Goal: Task Accomplishment & Management: Use online tool/utility

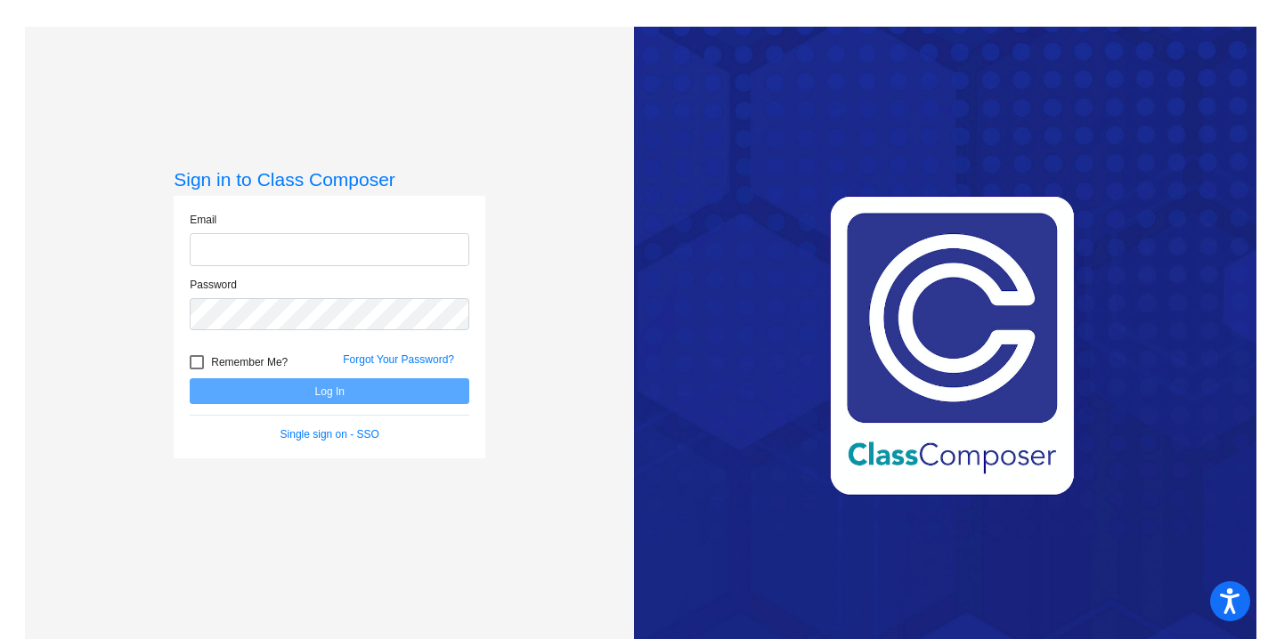
type input "donna_krikorian@waylandps.org"
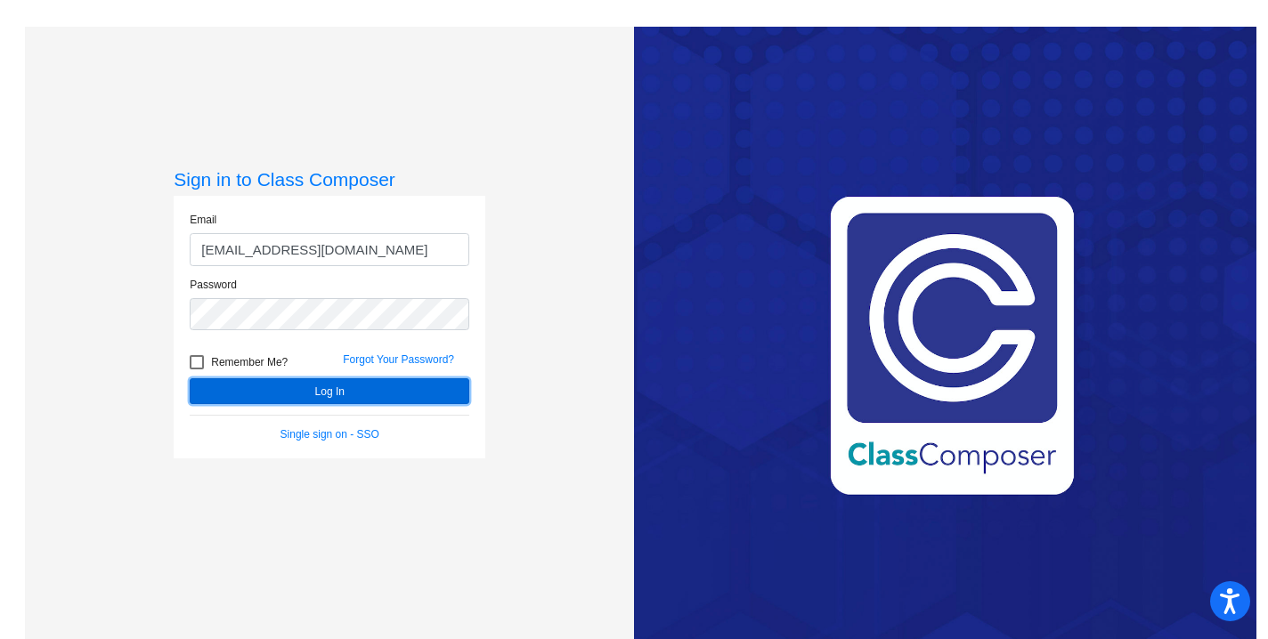
click at [322, 394] on button "Log In" at bounding box center [330, 391] width 280 height 26
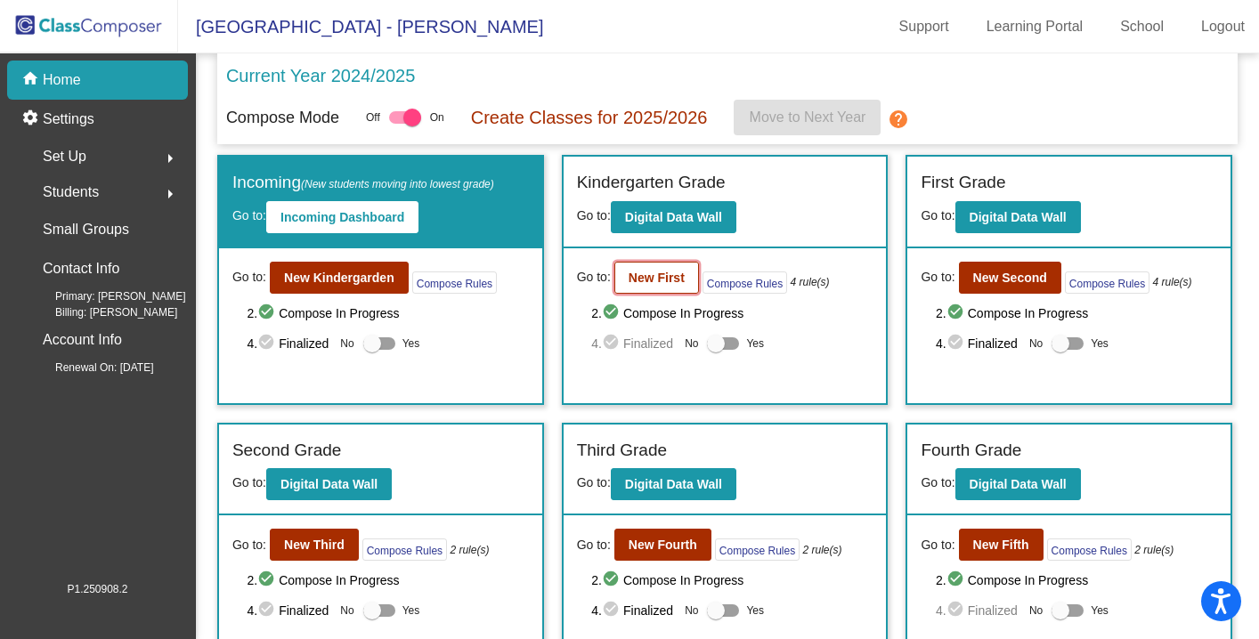
click at [661, 271] on b "New First" at bounding box center [657, 278] width 56 height 14
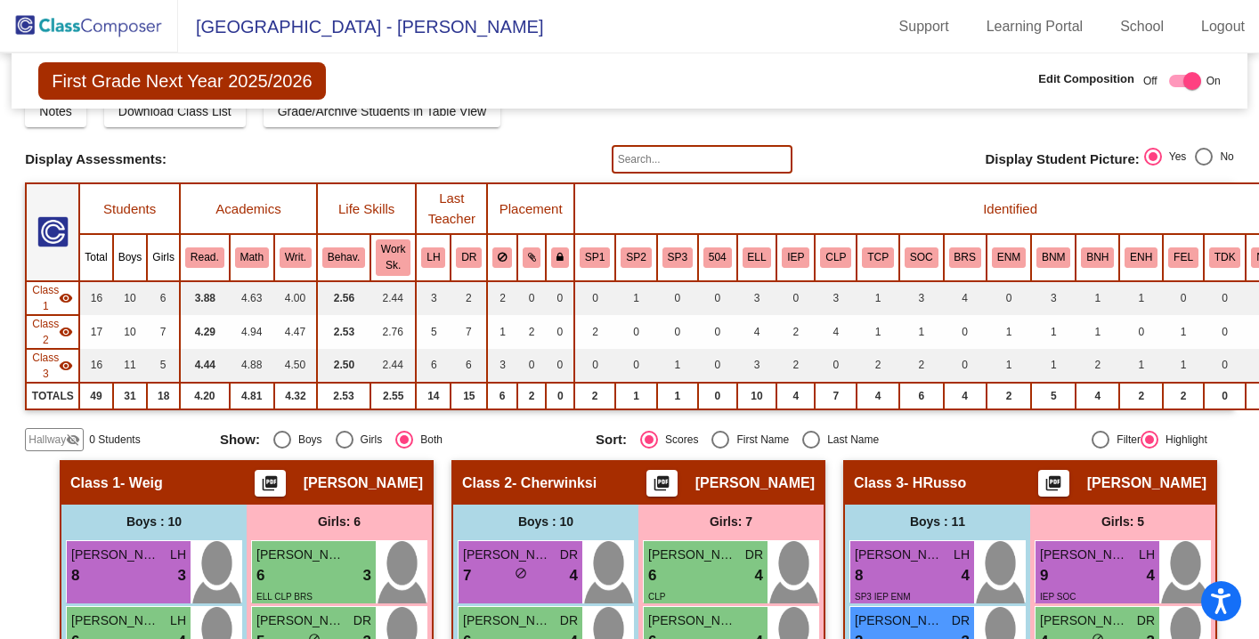
scroll to position [82, 0]
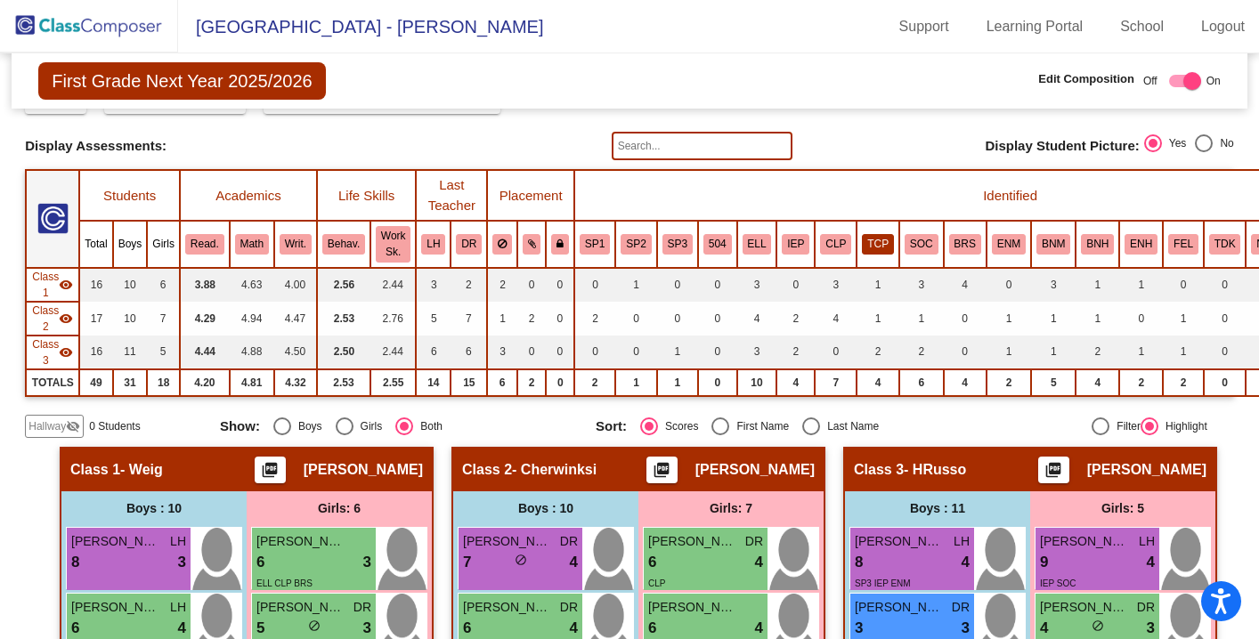
click at [874, 248] on button "TCP" at bounding box center [878, 244] width 32 height 20
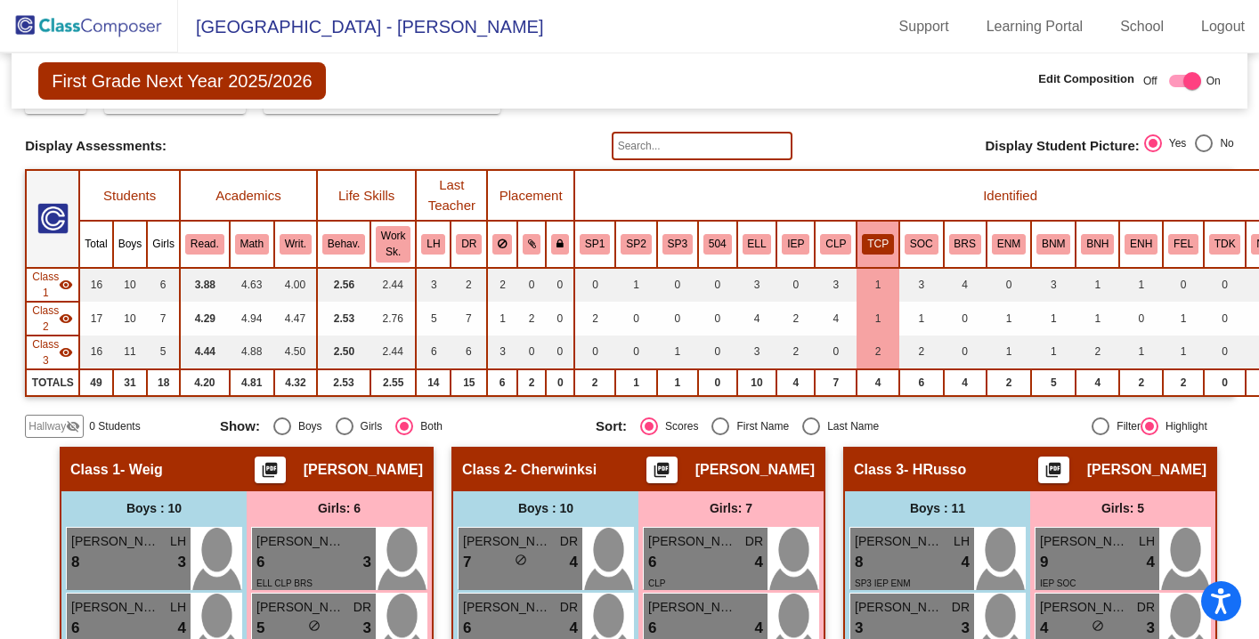
click at [888, 193] on th "Identified" at bounding box center [1010, 195] width 872 height 51
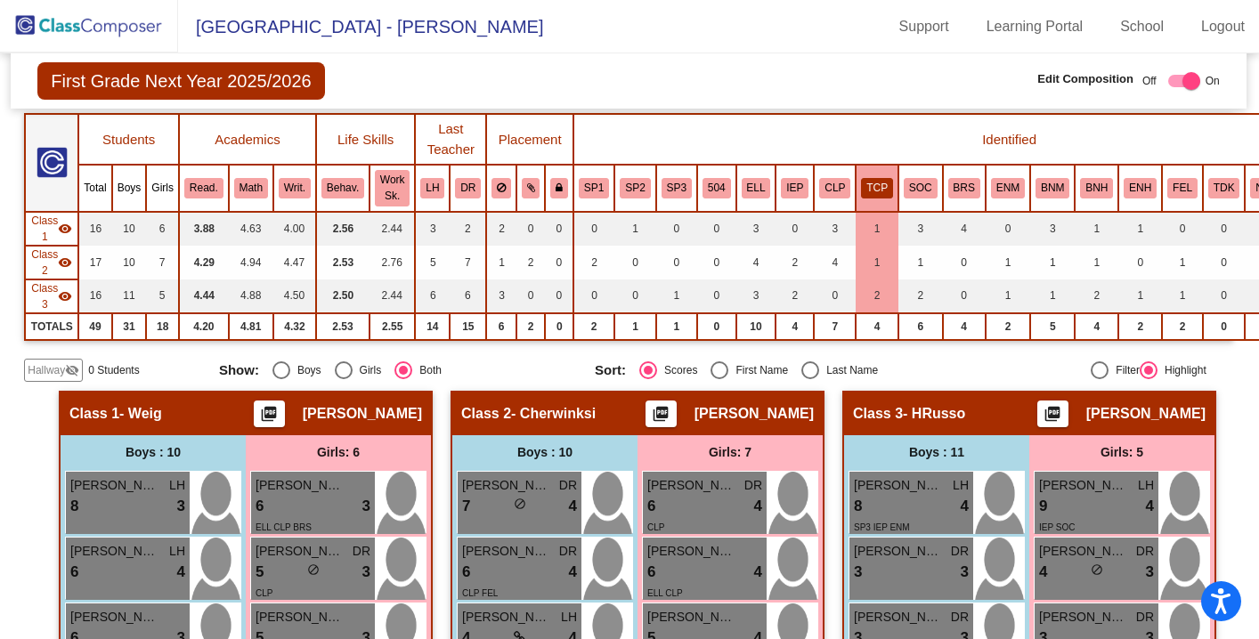
scroll to position [145, 1]
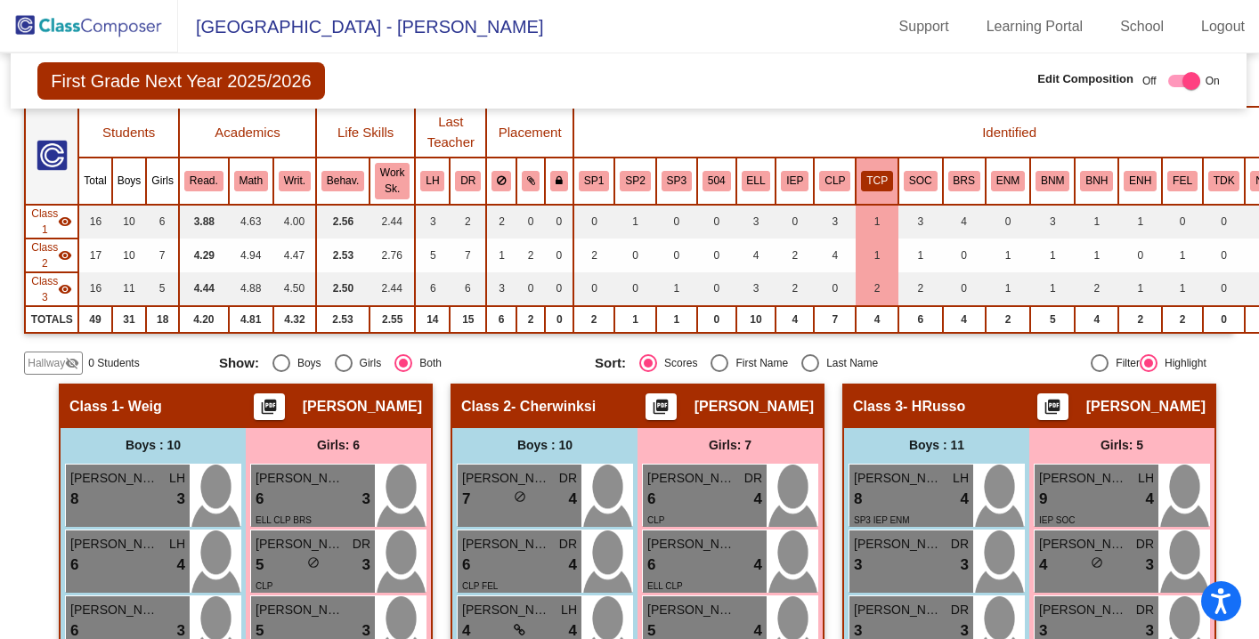
click at [875, 190] on button "TCP" at bounding box center [877, 181] width 32 height 20
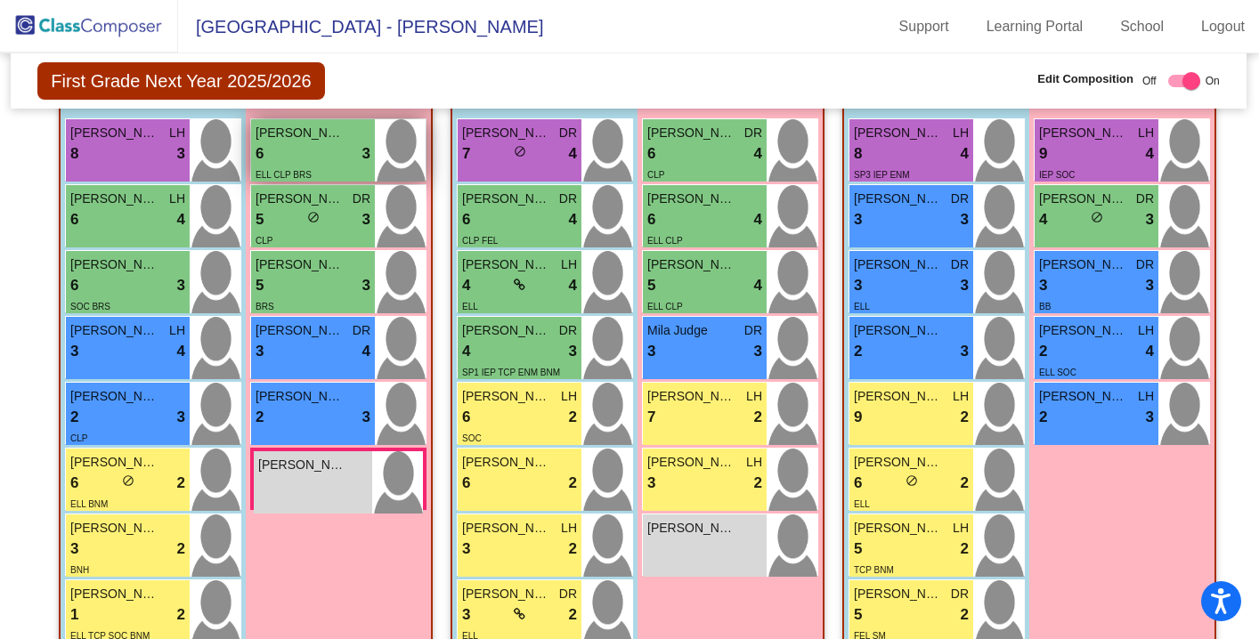
scroll to position [492, 1]
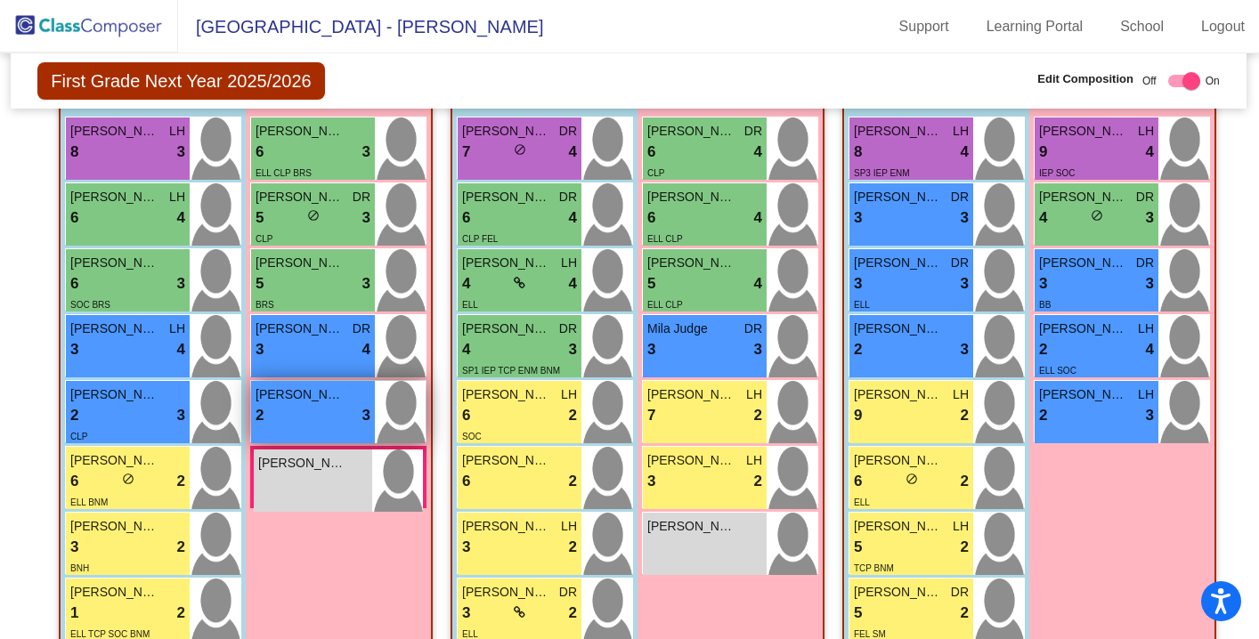
click at [362, 416] on span "3" at bounding box center [366, 415] width 8 height 23
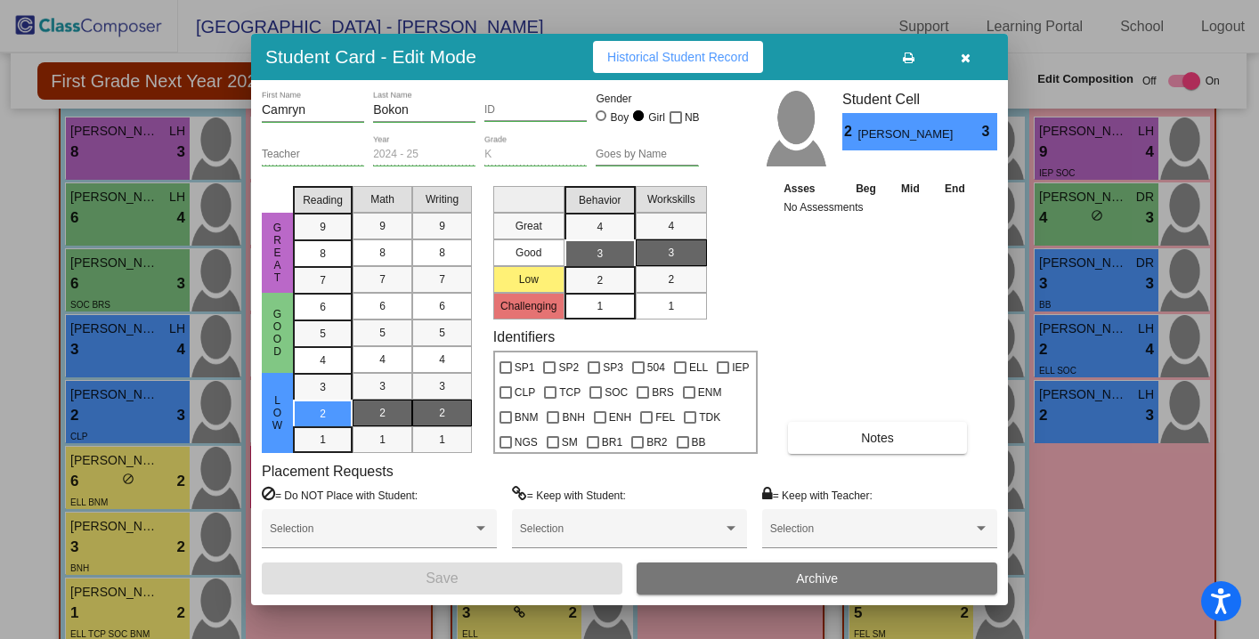
scroll to position [0, 0]
click at [964, 61] on icon "button" at bounding box center [966, 58] width 10 height 12
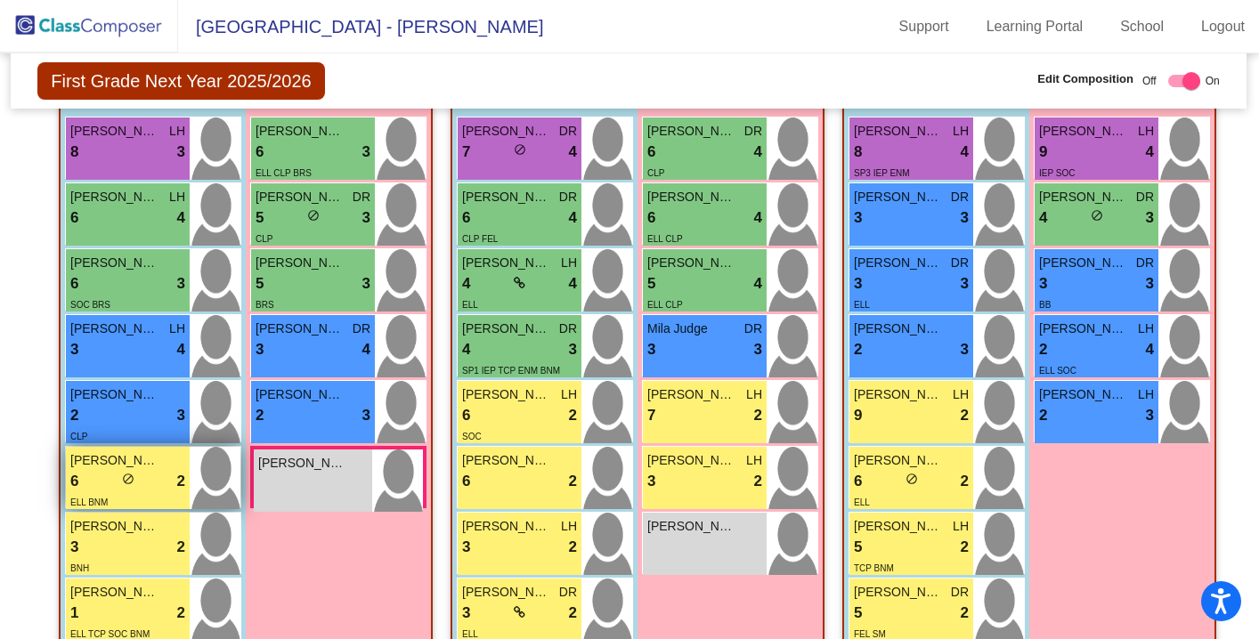
click at [145, 494] on div "ELL BNM" at bounding box center [127, 501] width 115 height 19
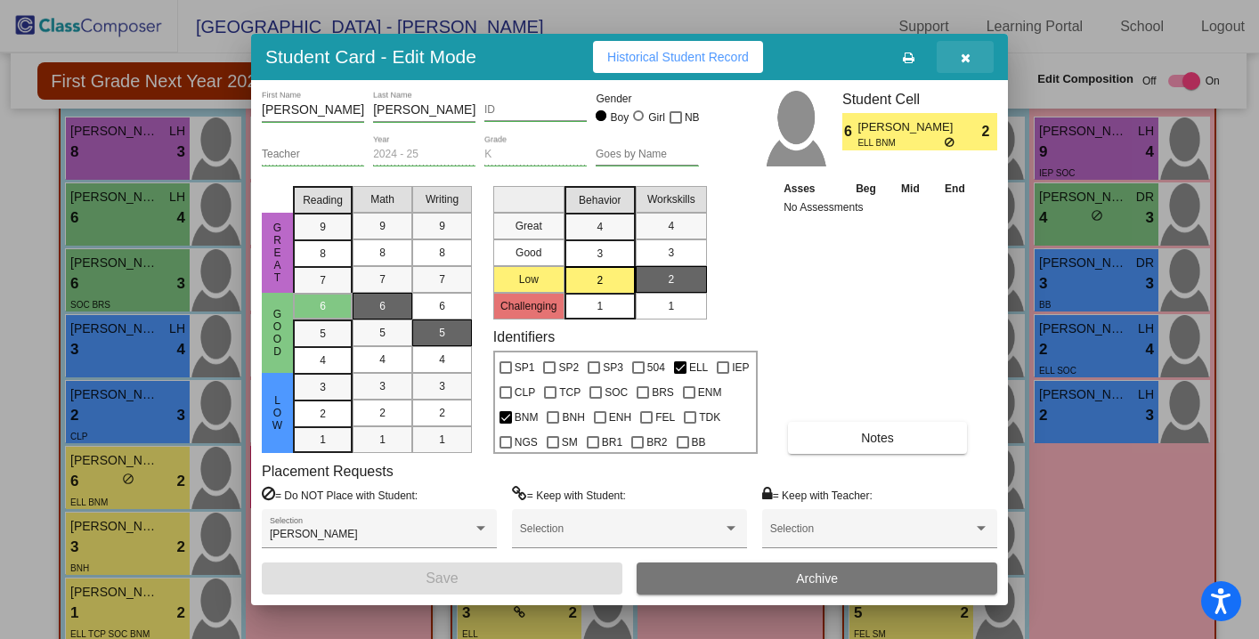
click at [967, 61] on icon "button" at bounding box center [966, 58] width 10 height 12
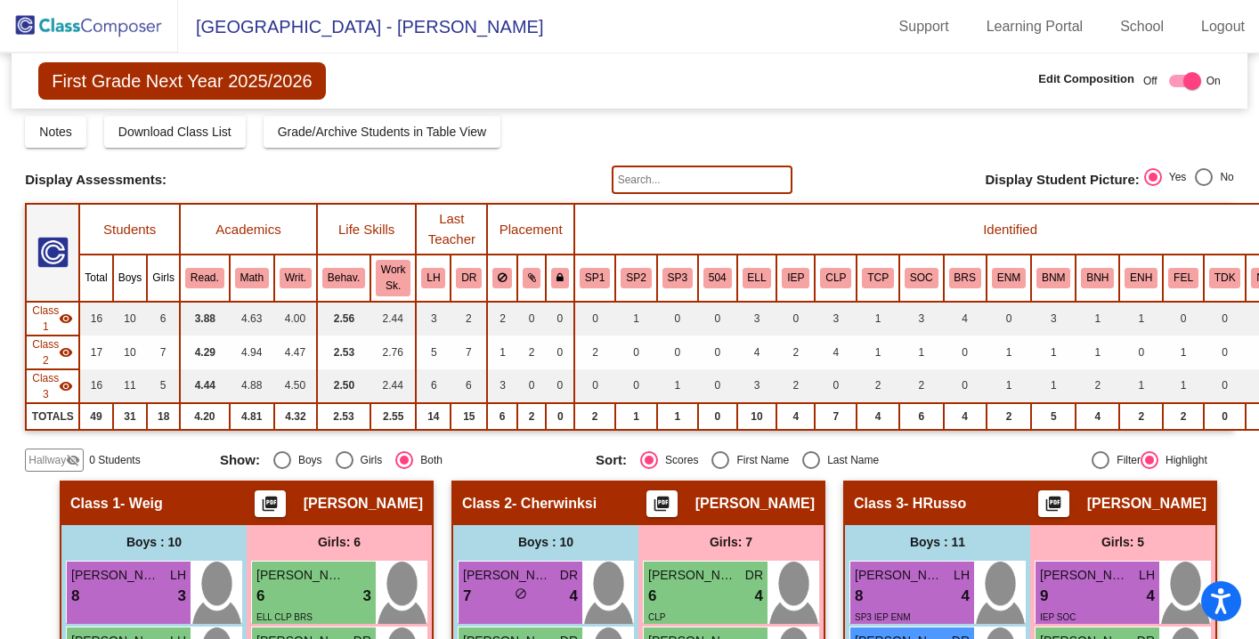
scroll to position [52, 0]
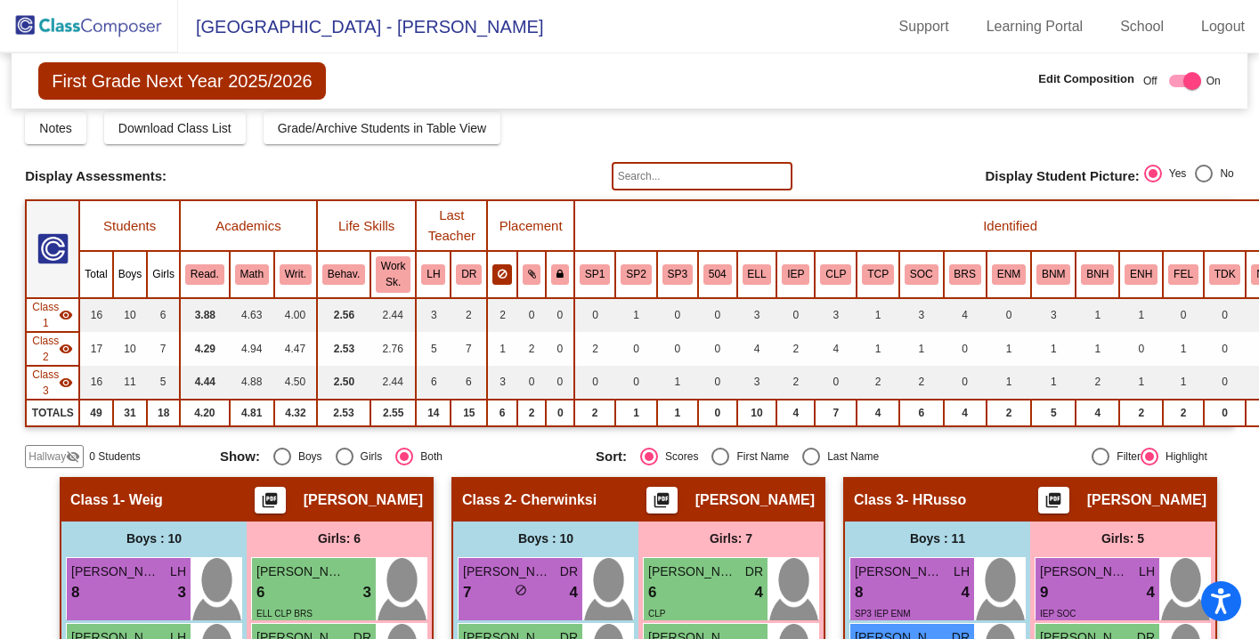
click at [499, 276] on icon at bounding box center [502, 274] width 9 height 11
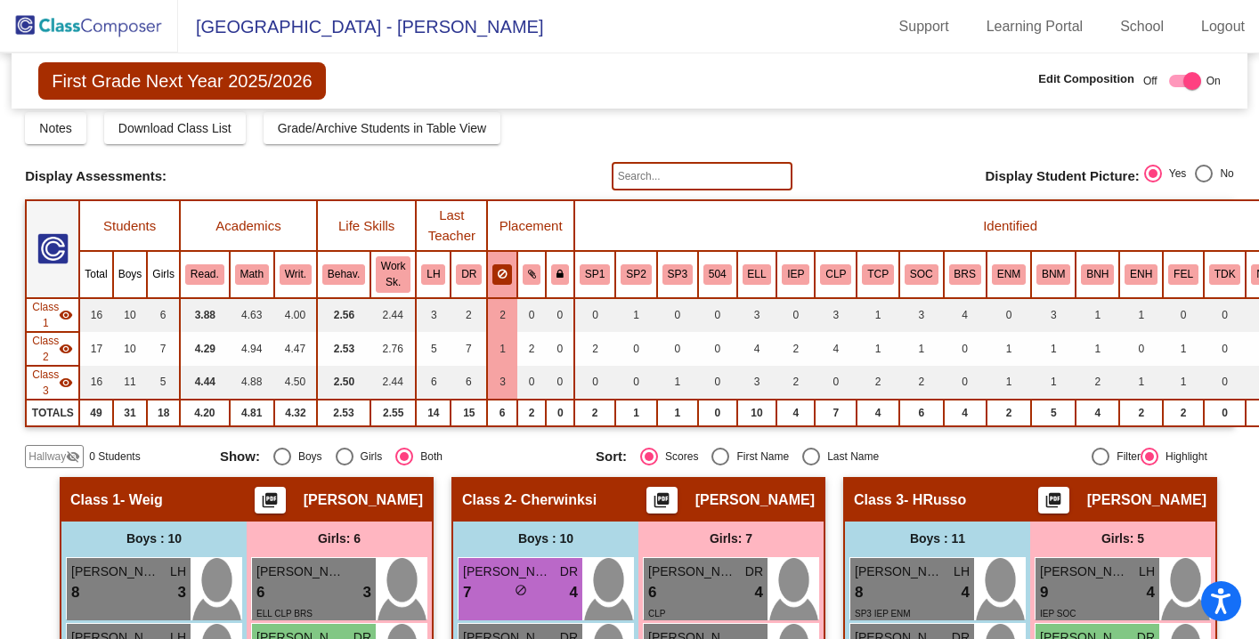
click at [499, 276] on icon at bounding box center [502, 274] width 9 height 11
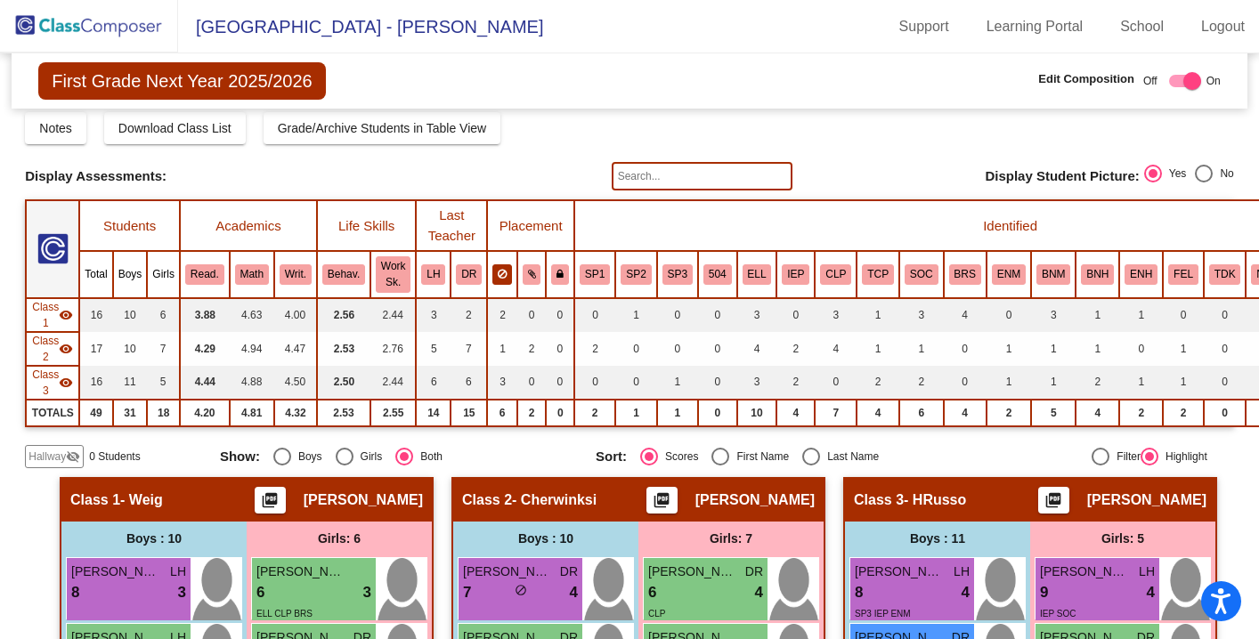
click at [499, 276] on icon at bounding box center [502, 274] width 9 height 11
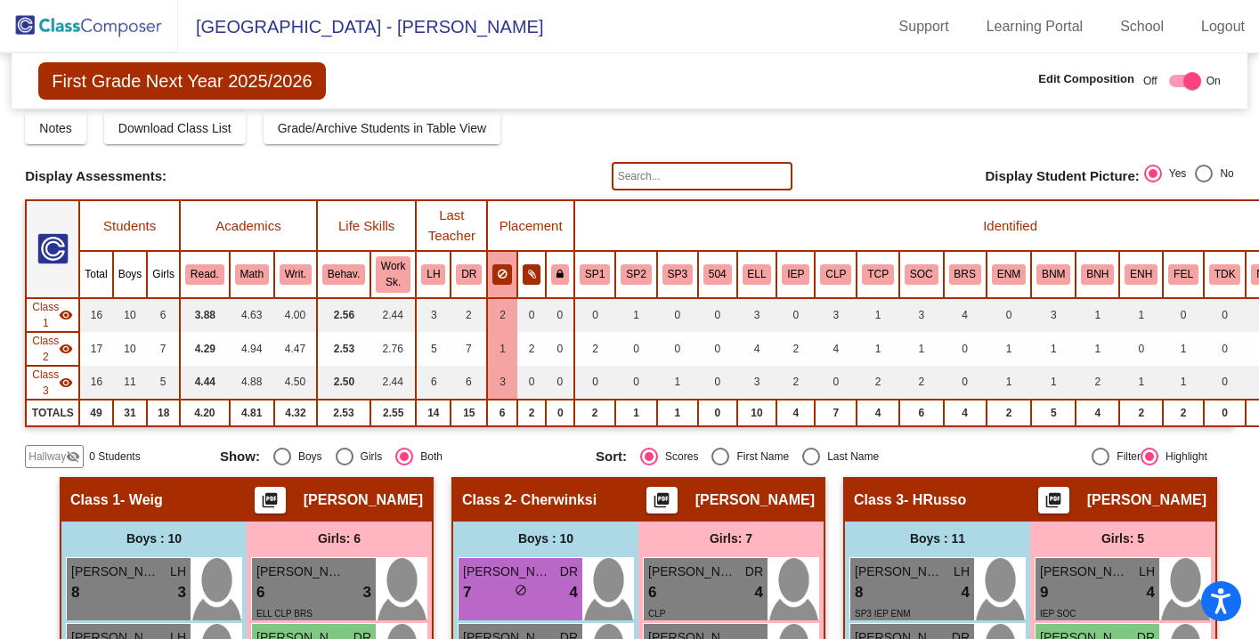
click at [528, 278] on icon at bounding box center [532, 274] width 8 height 11
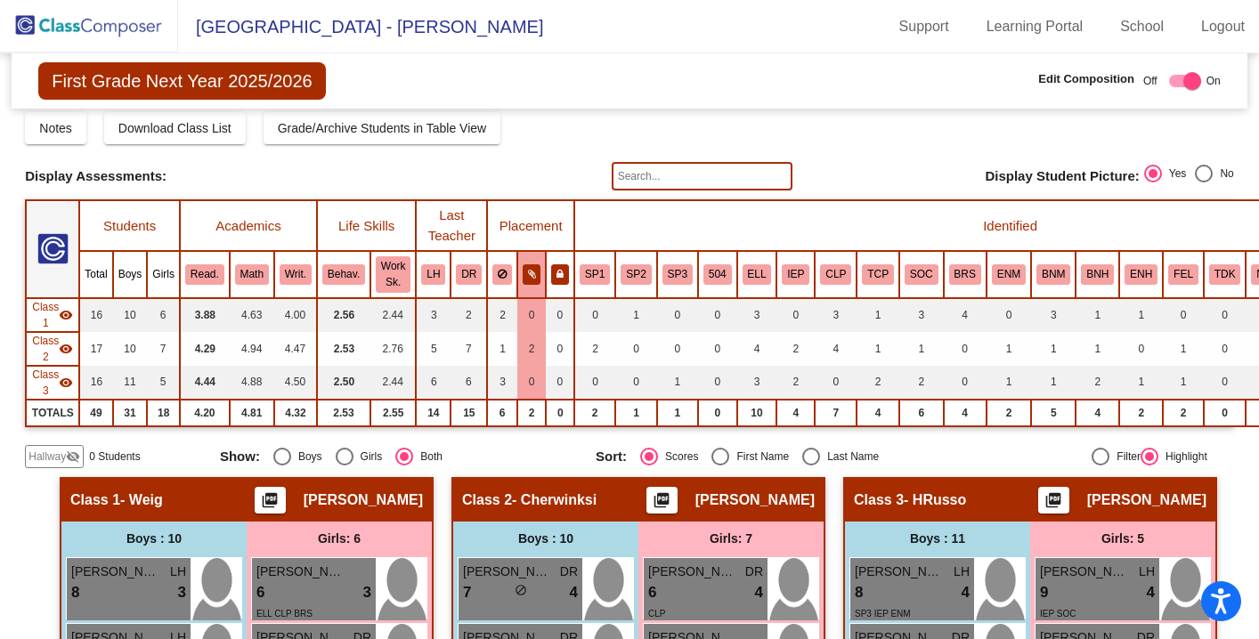
click at [563, 272] on icon at bounding box center [559, 274] width 7 height 11
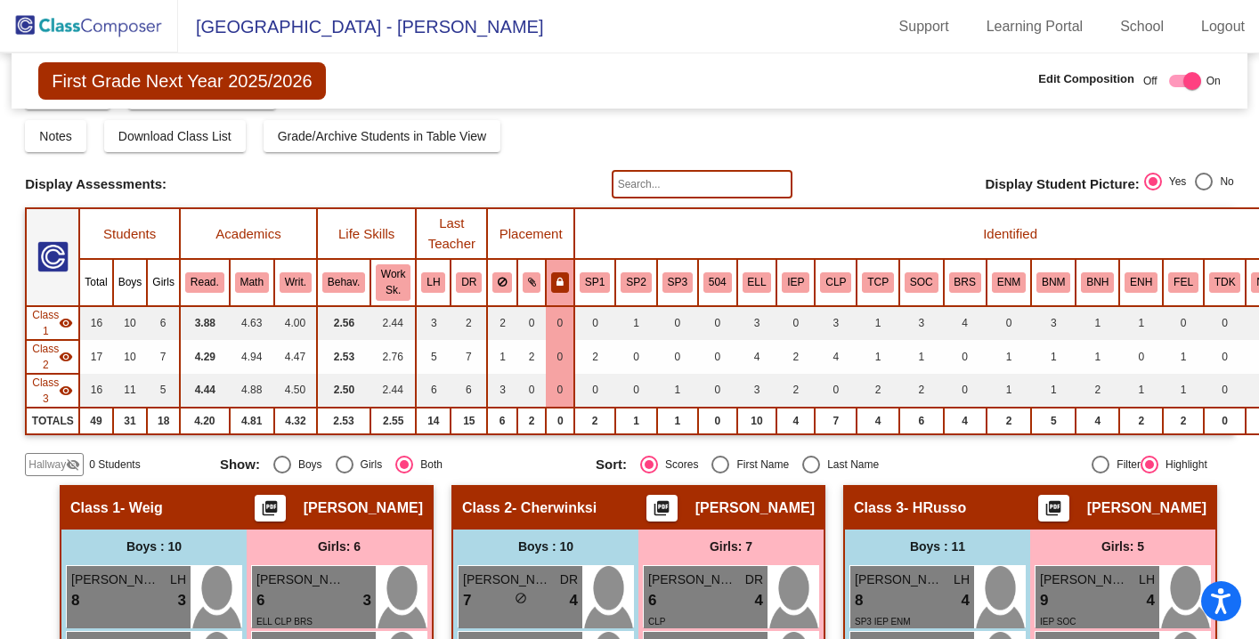
scroll to position [0, 0]
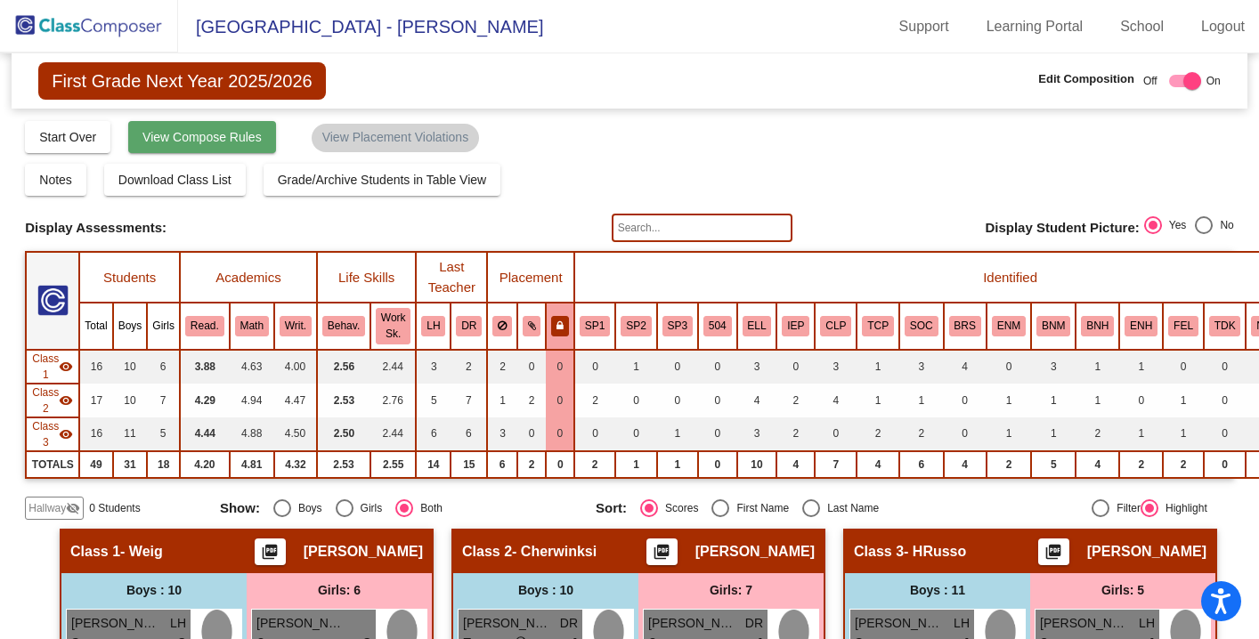
click at [194, 144] on button "View Compose Rules" at bounding box center [202, 137] width 148 height 32
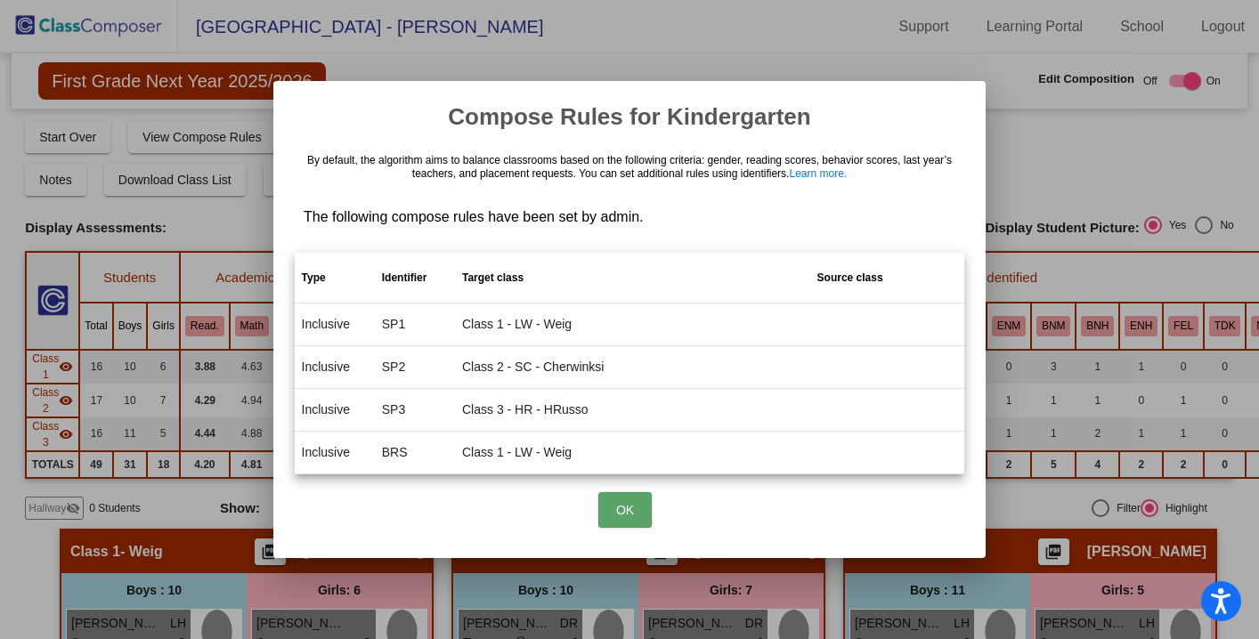
click at [624, 514] on button "OK" at bounding box center [624, 510] width 53 height 36
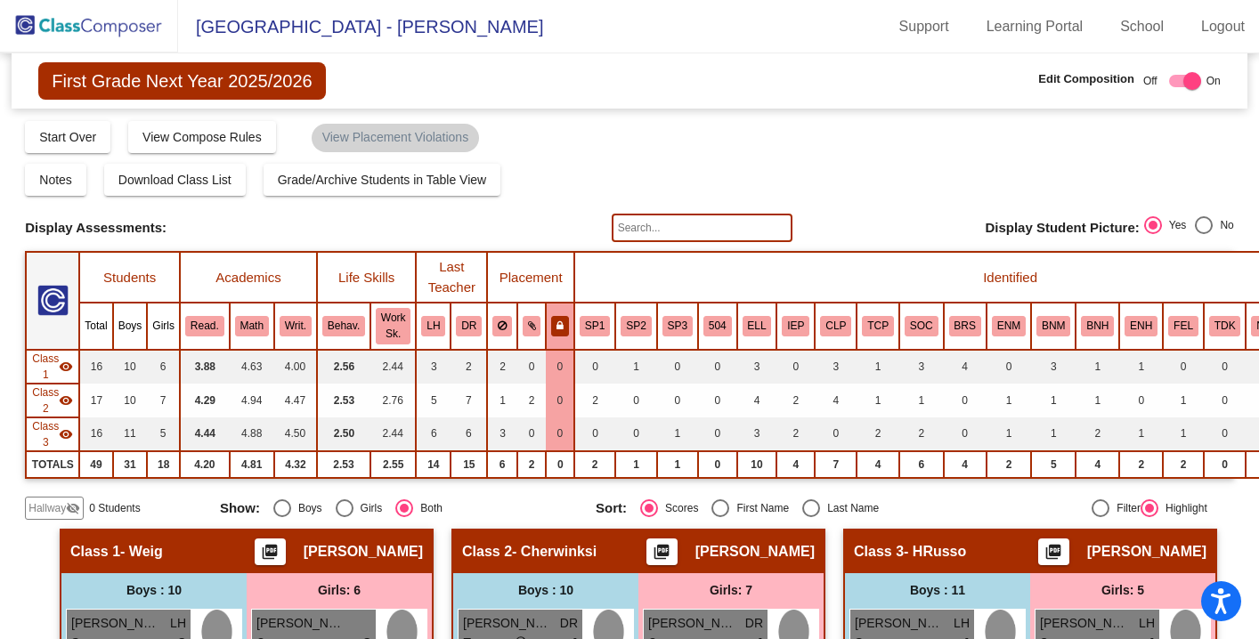
click at [280, 40] on span "[GEOGRAPHIC_DATA] - [PERSON_NAME]" at bounding box center [360, 26] width 365 height 28
click at [1006, 30] on link "Learning Portal" at bounding box center [1035, 26] width 126 height 28
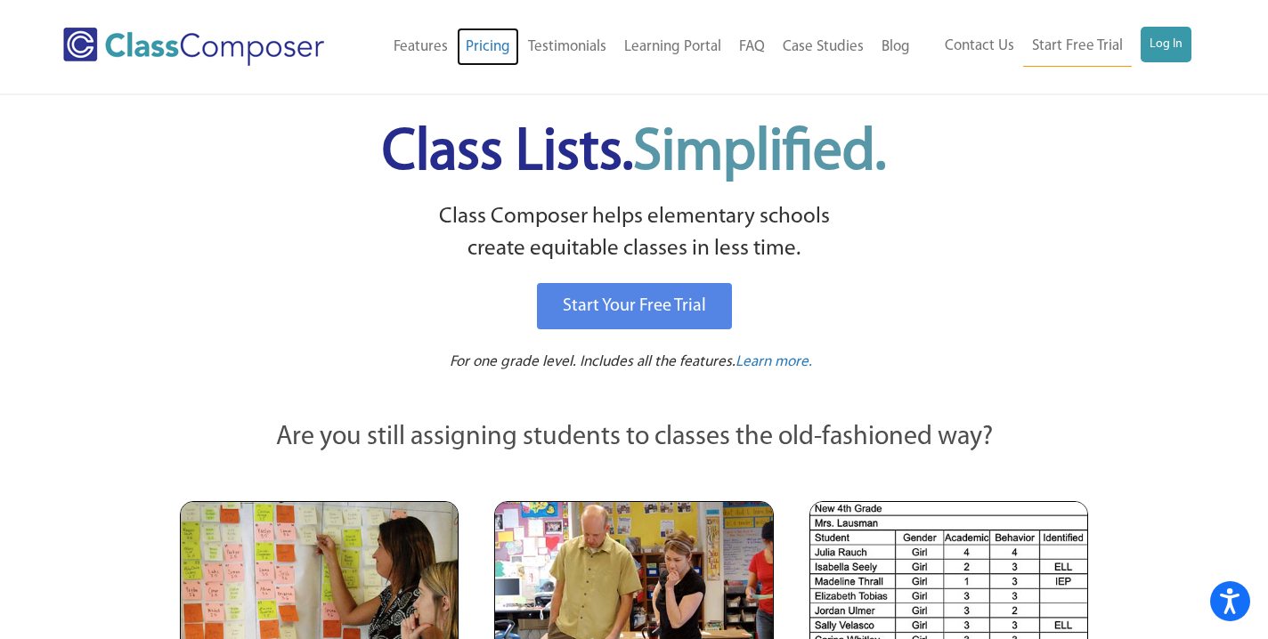
click at [499, 49] on link "Pricing" at bounding box center [488, 47] width 62 height 39
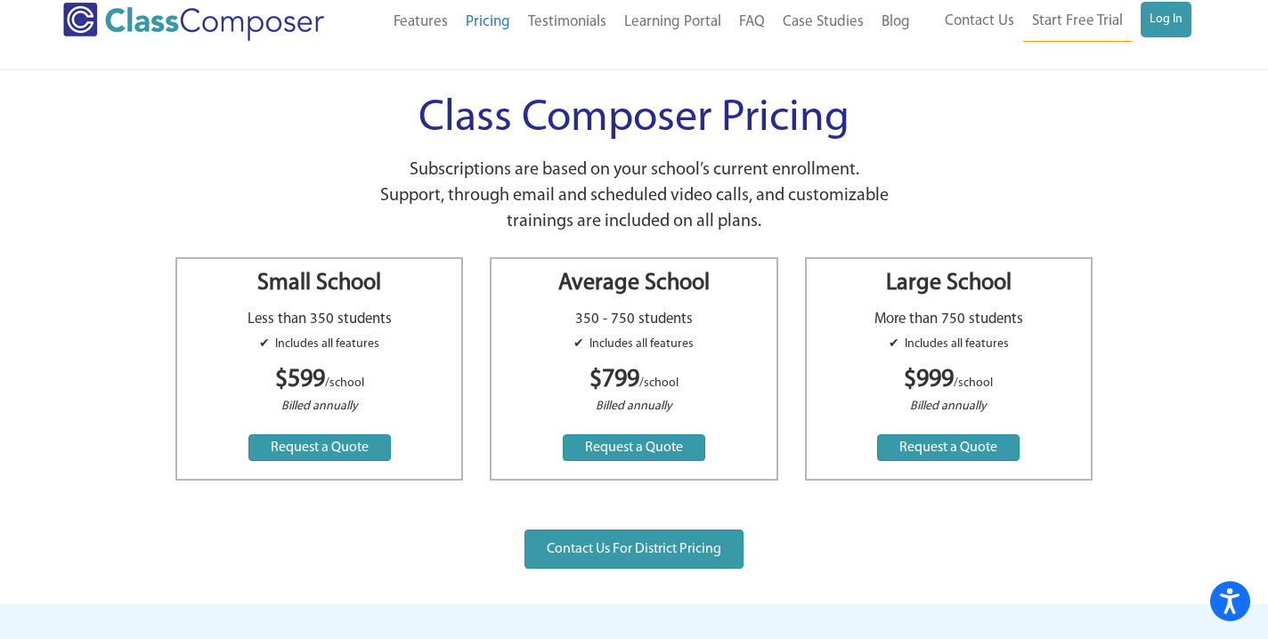
scroll to position [27, 0]
